Goal: Task Accomplishment & Management: Use online tool/utility

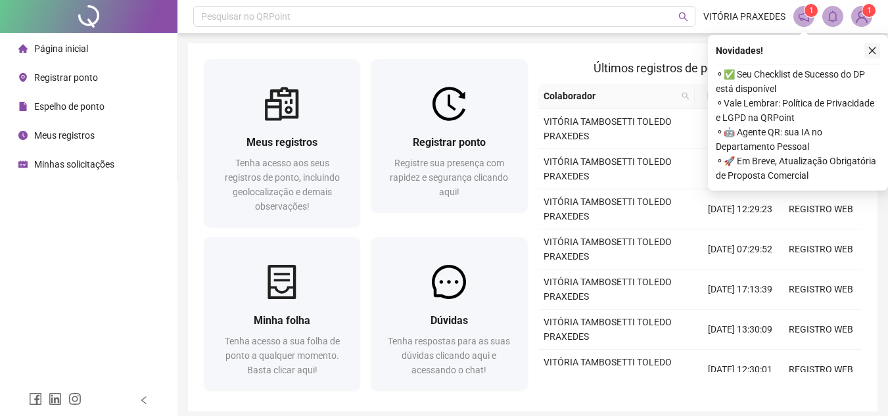
click at [876, 49] on icon "close" at bounding box center [872, 50] width 9 height 9
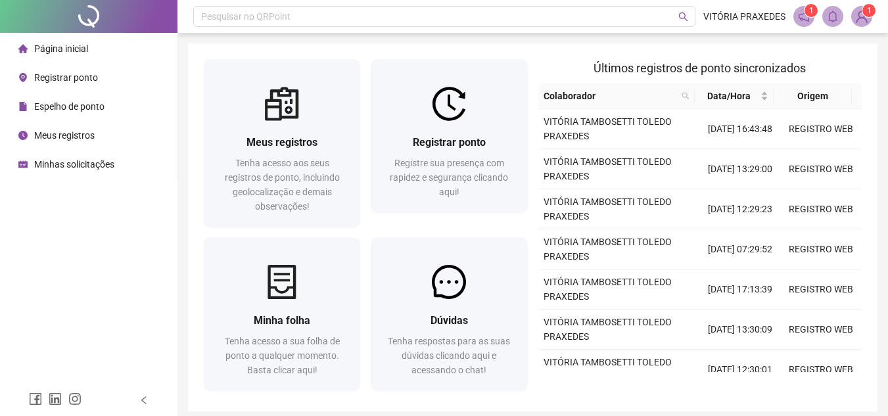
click at [874, 51] on div "Meus registros Tenha acesso aos seus registros de ponto, incluindo geolocalizaç…" at bounding box center [533, 227] width 690 height 368
click at [95, 76] on span "Registrar ponto" at bounding box center [66, 77] width 64 height 11
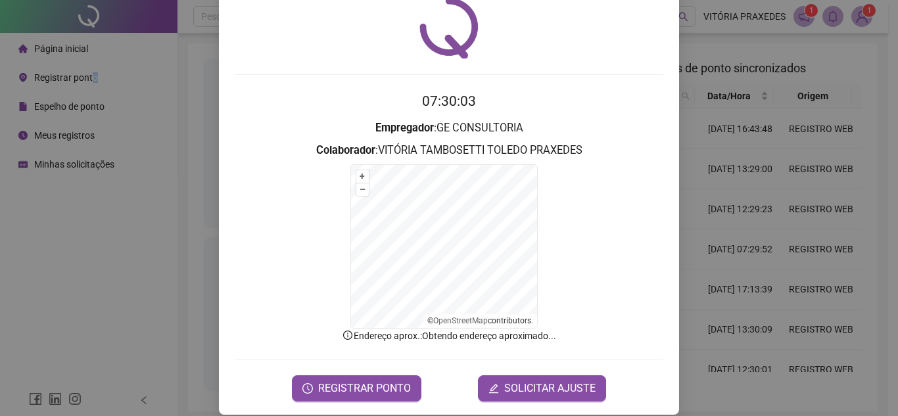
scroll to position [64, 0]
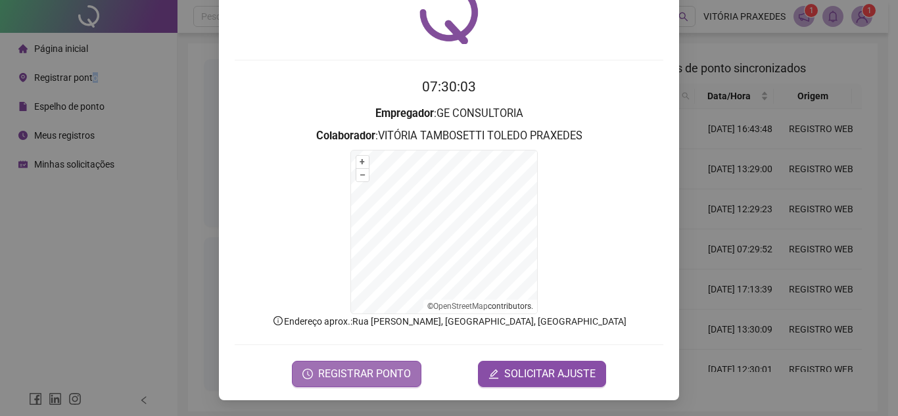
click at [391, 366] on span "REGISTRAR PONTO" at bounding box center [364, 374] width 93 height 16
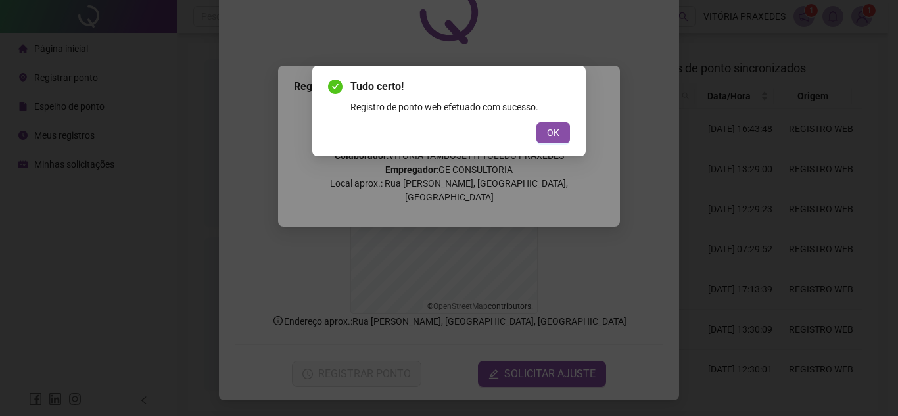
click at [573, 129] on div "Tudo certo! Registro de ponto web efetuado com sucesso. OK" at bounding box center [448, 111] width 273 height 91
click at [557, 131] on span "OK" at bounding box center [553, 133] width 12 height 14
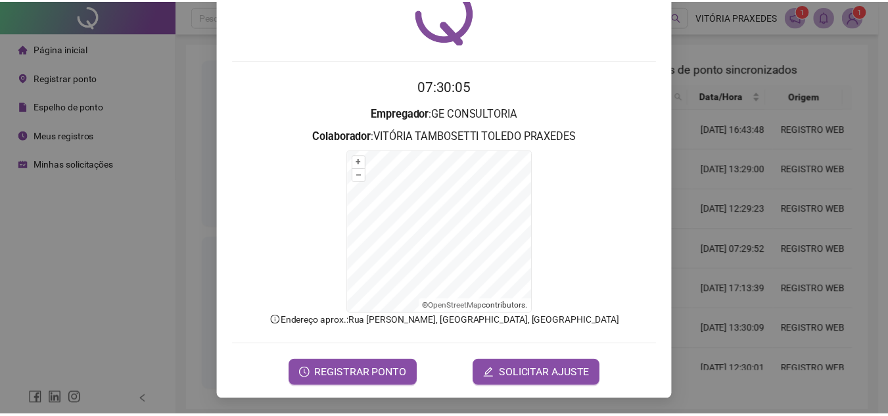
scroll to position [0, 0]
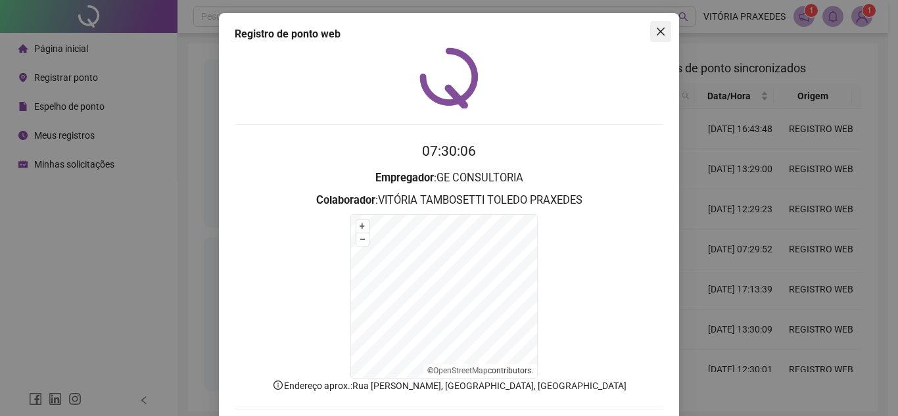
click at [663, 33] on span "Close" at bounding box center [660, 31] width 21 height 11
